Goal: Navigation & Orientation: Find specific page/section

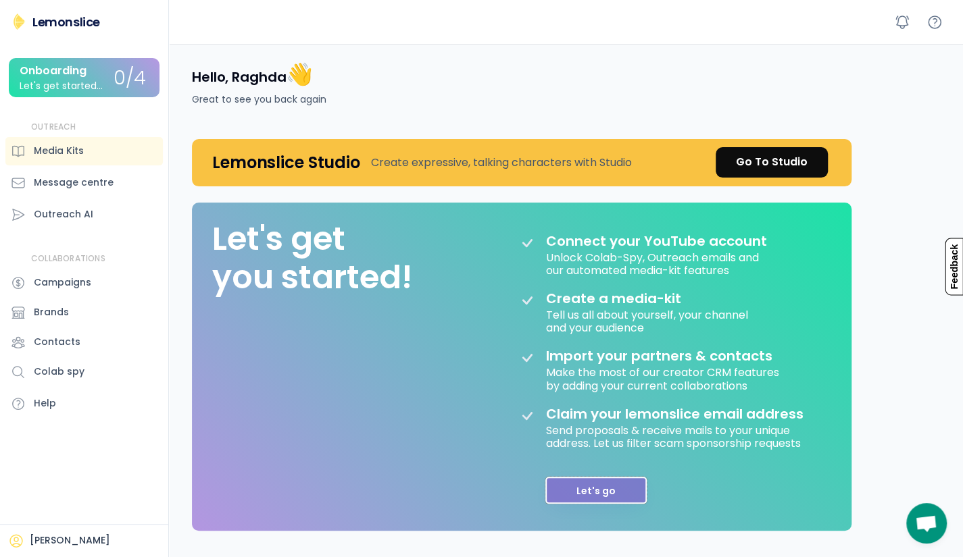
click at [605, 486] on button "Let's go" at bounding box center [595, 490] width 101 height 27
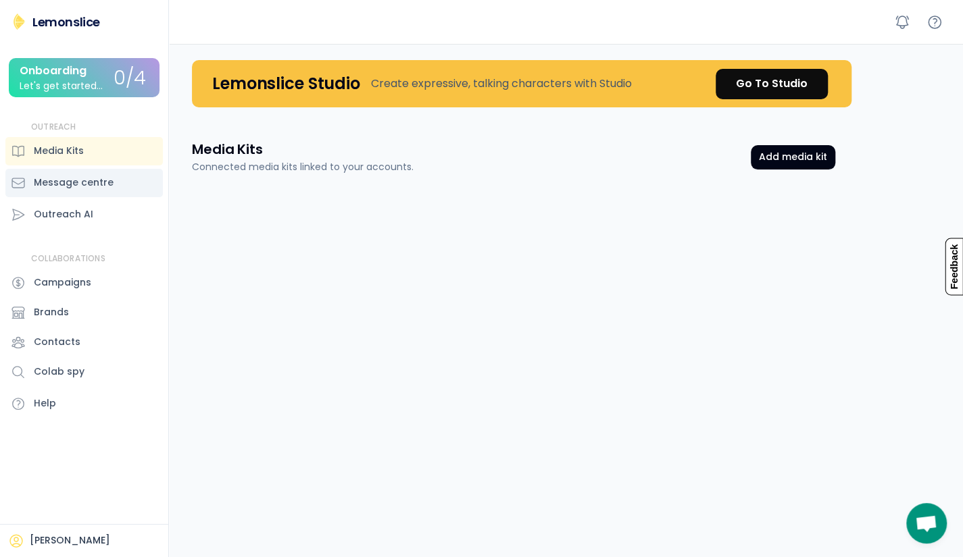
click at [64, 188] on div "Message centre" at bounding box center [74, 183] width 80 height 14
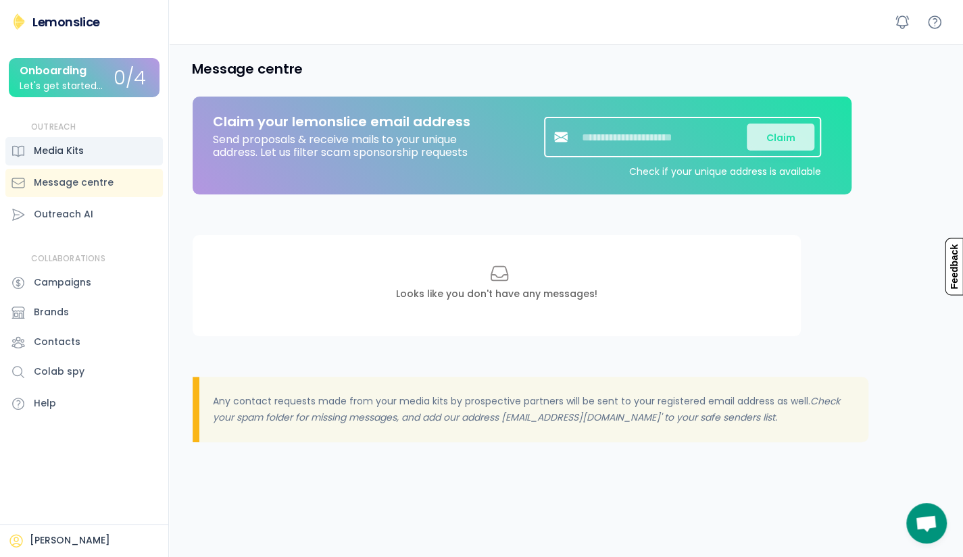
click at [55, 149] on div "Media Kits" at bounding box center [59, 151] width 50 height 14
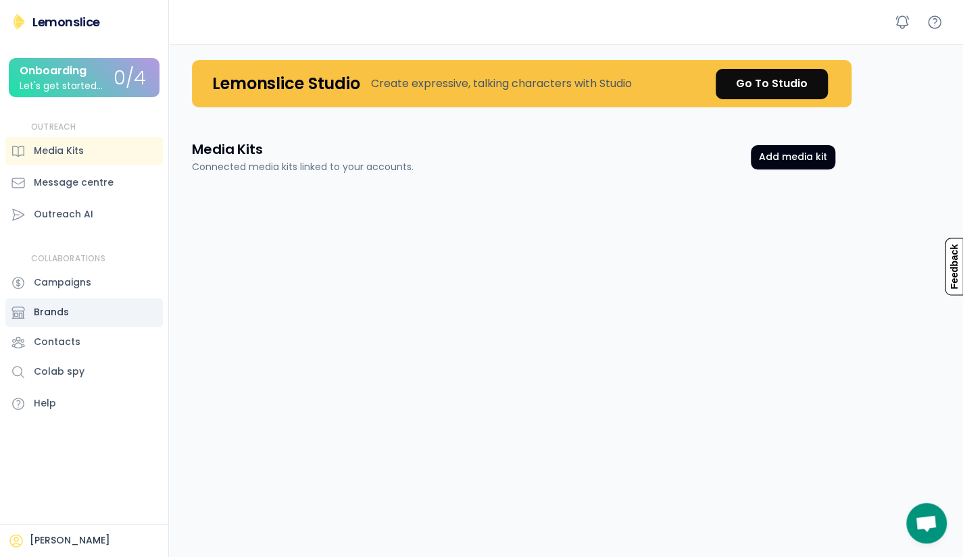
click at [62, 309] on div "Brands" at bounding box center [51, 312] width 35 height 14
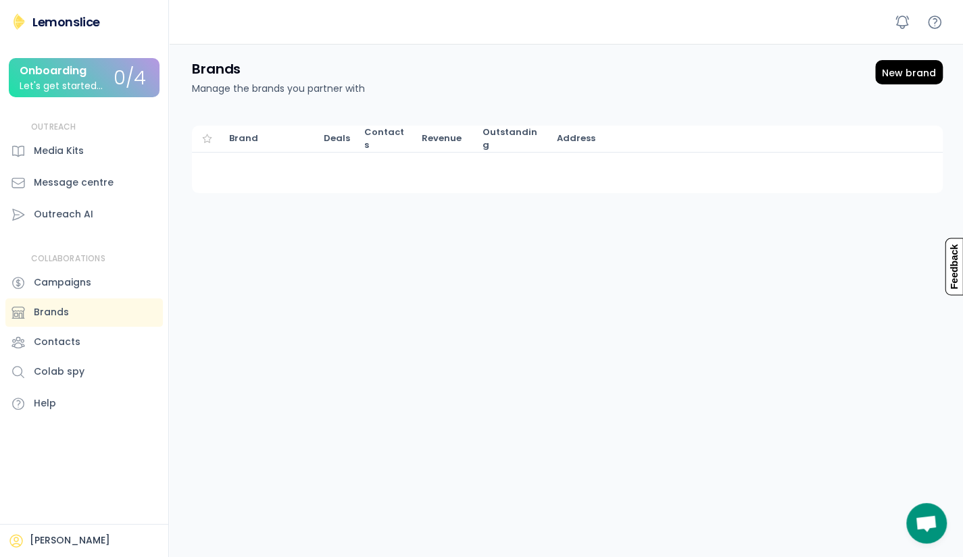
click at [359, 232] on div "Brands Manage the brands you partner with New brand Brand Deals Contacts Revenu…" at bounding box center [569, 322] width 787 height 557
